Goal: Navigation & Orientation: Find specific page/section

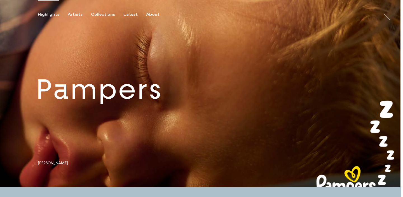
click at [181, 100] on link at bounding box center [200, 93] width 401 height 187
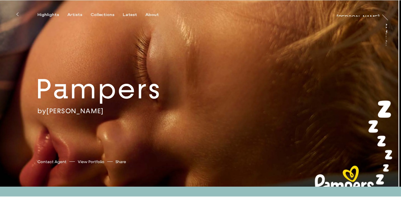
scroll to position [1, 0]
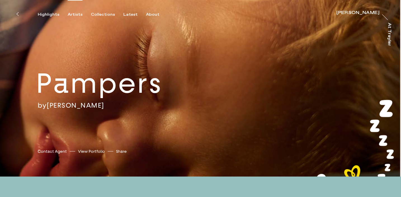
click at [70, 14] on div "Artists" at bounding box center [75, 14] width 15 height 5
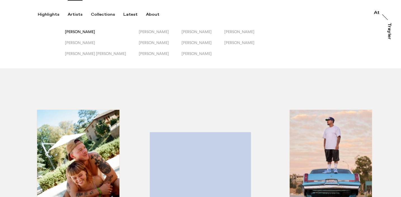
click at [78, 30] on span "[PERSON_NAME]" at bounding box center [80, 31] width 30 height 4
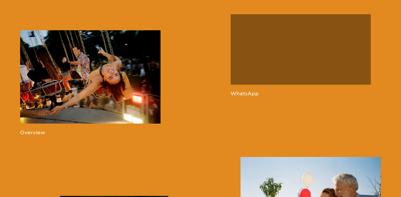
scroll to position [395, 0]
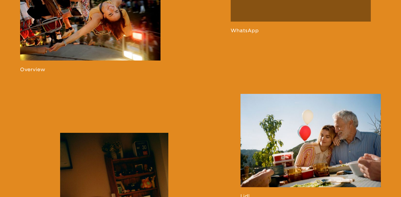
click at [96, 27] on link at bounding box center [90, 19] width 140 height 105
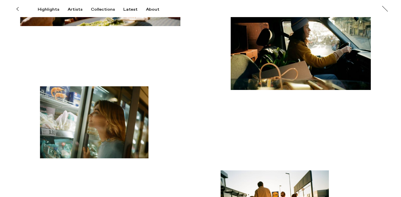
scroll to position [1509, 0]
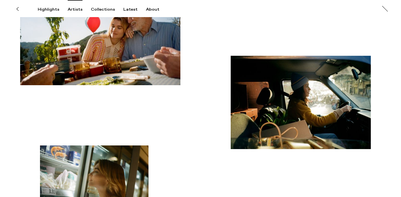
click at [74, 10] on div "Artists" at bounding box center [75, 9] width 15 height 5
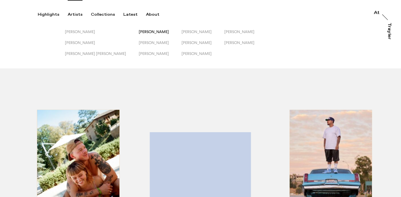
click at [139, 32] on span "[PERSON_NAME]" at bounding box center [154, 31] width 30 height 4
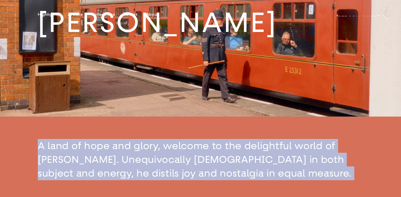
scroll to position [80, 0]
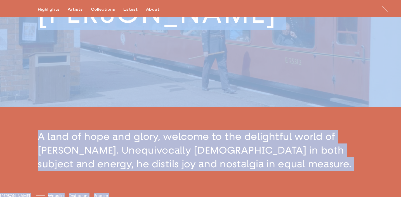
drag, startPoint x: 212, startPoint y: 147, endPoint x: 137, endPoint y: 85, distance: 97.4
click at [135, 103] on img at bounding box center [200, 13] width 401 height 187
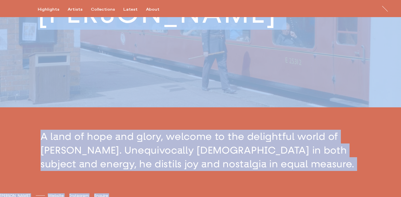
click at [135, 119] on button "button" at bounding box center [200, 150] width 401 height 86
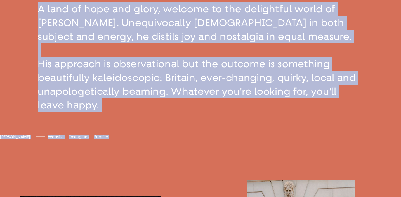
click at [135, 119] on button "button" at bounding box center [200, 57] width 401 height 154
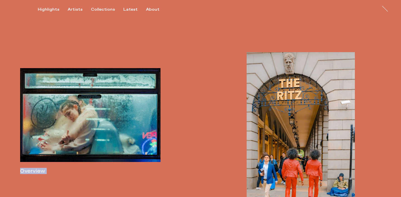
scroll to position [267, 0]
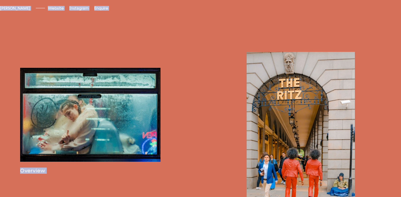
click at [112, 142] on link at bounding box center [90, 121] width 140 height 106
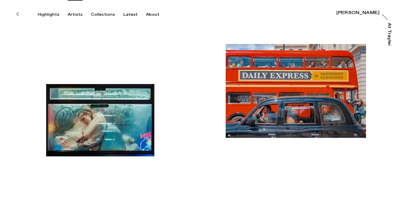
click at [75, 13] on div "Artists" at bounding box center [75, 14] width 15 height 5
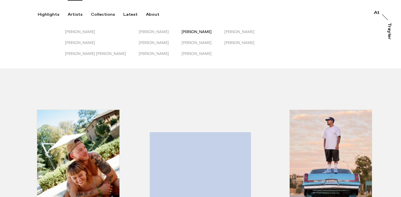
click at [182, 31] on span "[PERSON_NAME]" at bounding box center [197, 31] width 30 height 4
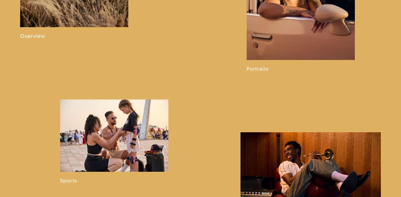
scroll to position [437, 0]
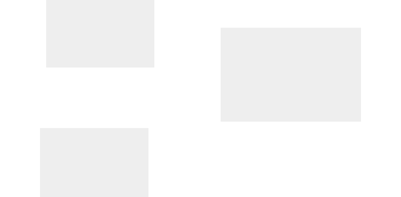
scroll to position [3483, 0]
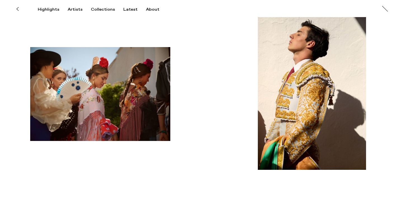
scroll to position [0, 0]
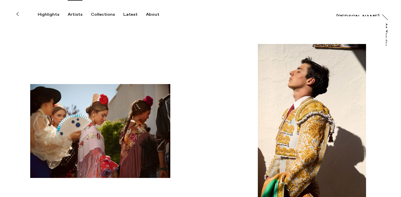
click at [74, 14] on div "Artists" at bounding box center [75, 14] width 15 height 5
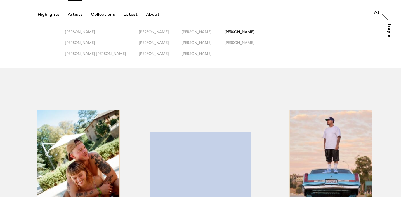
click at [229, 32] on span "[PERSON_NAME]" at bounding box center [239, 31] width 30 height 4
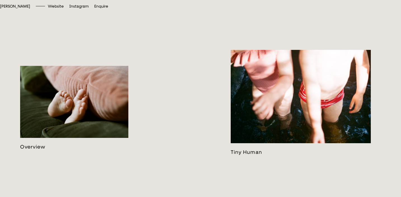
scroll to position [299, 0]
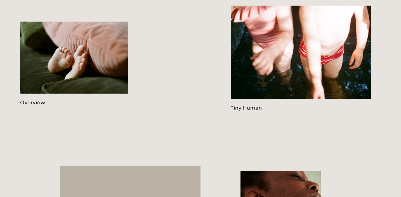
click at [77, 79] on link at bounding box center [74, 64] width 108 height 84
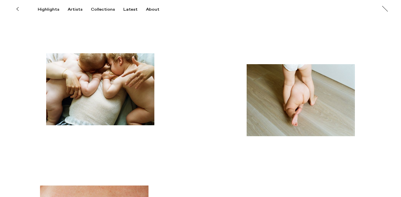
scroll to position [794, 0]
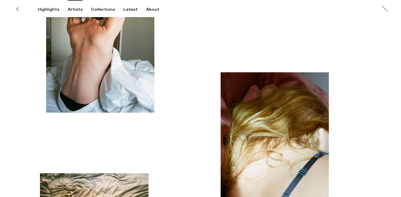
click at [79, 7] on div "Artists" at bounding box center [75, 9] width 15 height 5
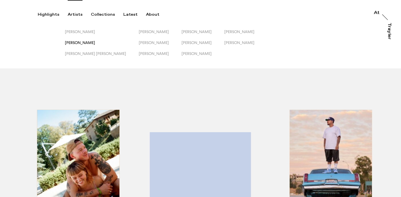
click at [82, 43] on span "[PERSON_NAME]" at bounding box center [80, 42] width 30 height 4
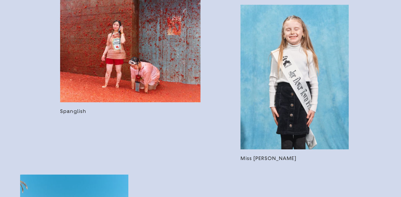
scroll to position [592, 0]
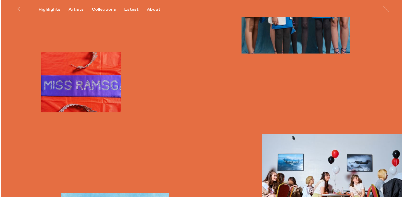
scroll to position [770, 0]
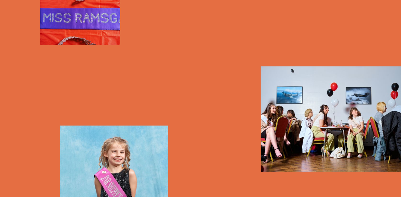
click at [342, 105] on img "button" at bounding box center [331, 118] width 140 height 105
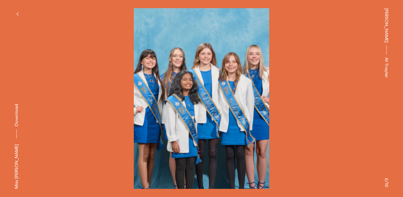
click at [15, 13] on button "button" at bounding box center [17, 14] width 12 height 12
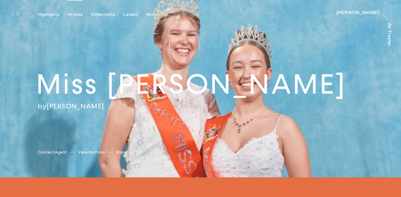
click at [68, 15] on div "Artists" at bounding box center [75, 14] width 15 height 5
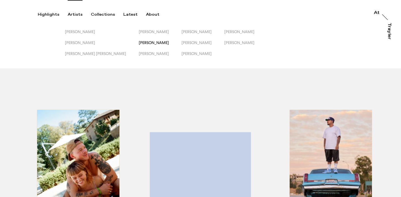
click at [139, 43] on span "[PERSON_NAME]" at bounding box center [154, 42] width 30 height 4
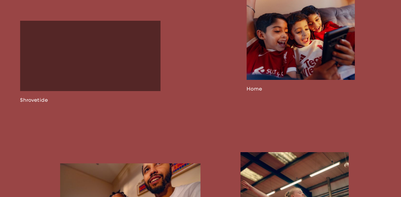
scroll to position [686, 0]
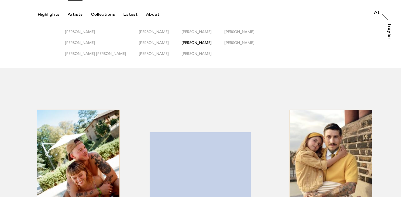
click at [182, 43] on span "[PERSON_NAME]" at bounding box center [197, 42] width 30 height 4
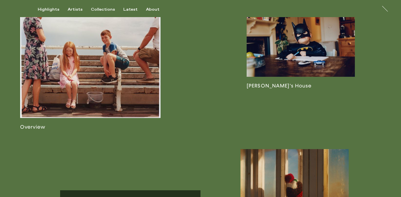
scroll to position [330, 0]
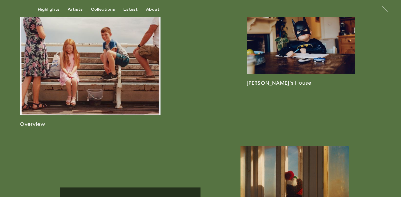
click at [128, 57] on link at bounding box center [90, 66] width 140 height 122
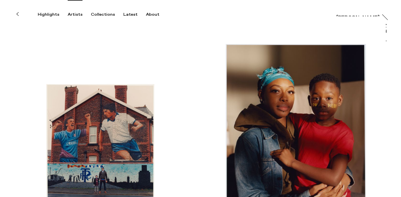
click at [70, 13] on div "Artists" at bounding box center [75, 14] width 15 height 5
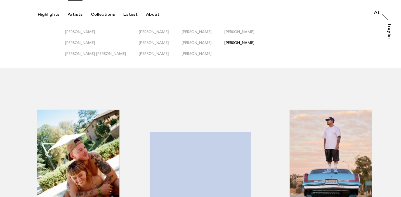
click at [224, 41] on span "[PERSON_NAME]" at bounding box center [239, 42] width 30 height 4
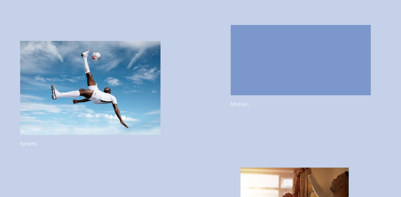
scroll to position [308, 0]
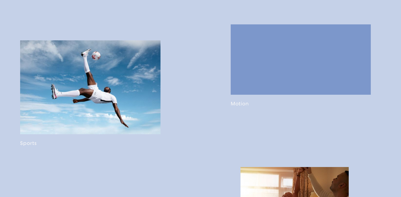
click at [90, 85] on link at bounding box center [90, 93] width 140 height 106
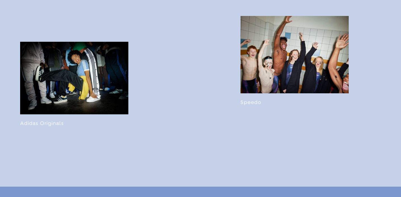
scroll to position [1155, 0]
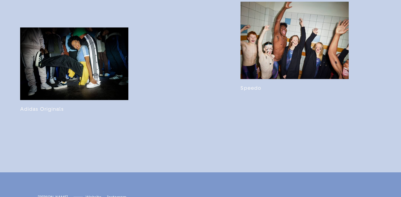
click at [266, 74] on link at bounding box center [295, 46] width 108 height 89
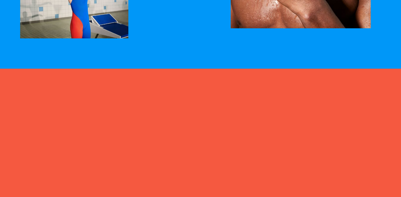
scroll to position [600, 0]
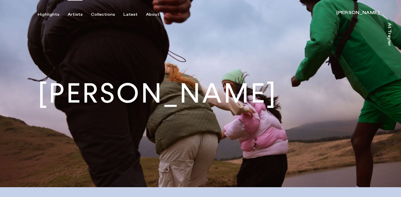
click at [76, 15] on div "Artists" at bounding box center [75, 14] width 15 height 5
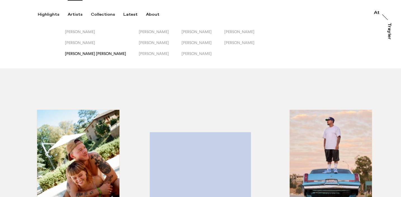
click at [92, 53] on span "[PERSON_NAME] [PERSON_NAME]" at bounding box center [95, 53] width 61 height 4
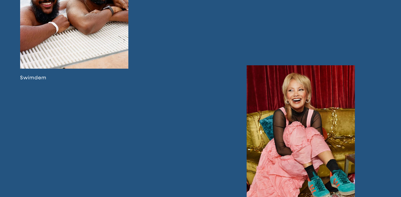
scroll to position [1238, 0]
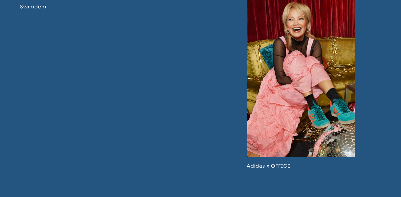
click at [319, 67] on link at bounding box center [301, 81] width 108 height 174
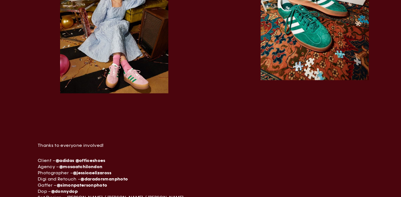
scroll to position [902, 0]
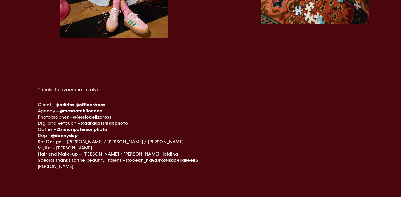
click at [71, 80] on div "Thanks to everyone involved! ⁠ Client – @adidas @officeshoes Agency – @mcsaatch…" at bounding box center [200, 136] width 401 height 143
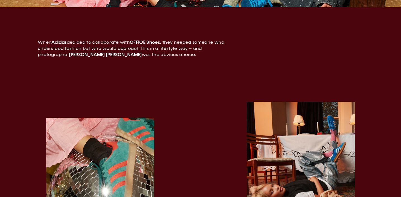
scroll to position [0, 0]
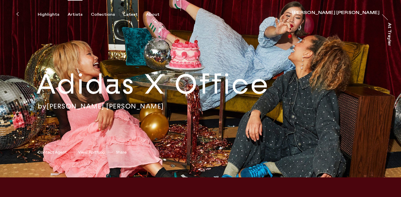
click at [72, 16] on div "Artists" at bounding box center [75, 14] width 15 height 5
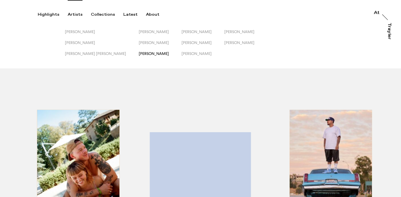
click at [139, 54] on span "[PERSON_NAME]" at bounding box center [154, 53] width 30 height 4
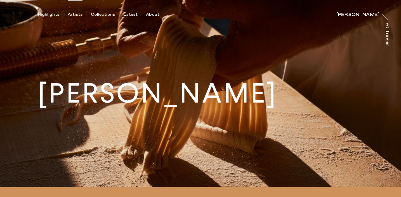
click at [72, 13] on div "Artists" at bounding box center [75, 14] width 15 height 5
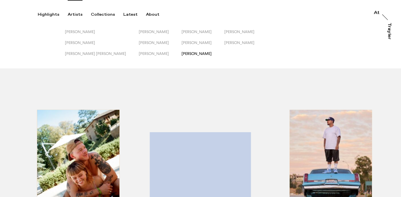
click at [182, 54] on span "[PERSON_NAME]" at bounding box center [197, 53] width 30 height 4
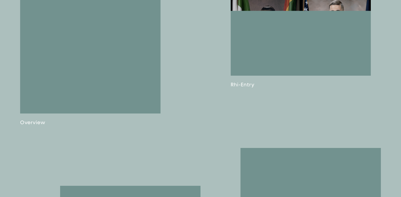
scroll to position [396, 0]
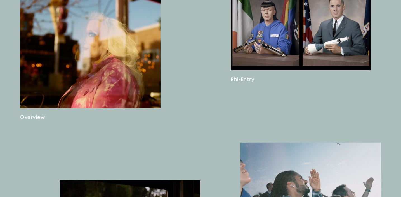
click at [110, 77] on link at bounding box center [90, 57] width 140 height 126
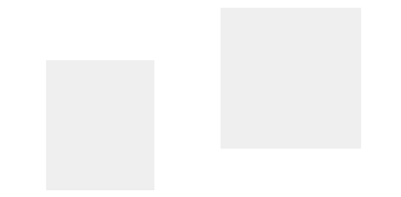
scroll to position [1965, 0]
